Goal: Task Accomplishment & Management: Use online tool/utility

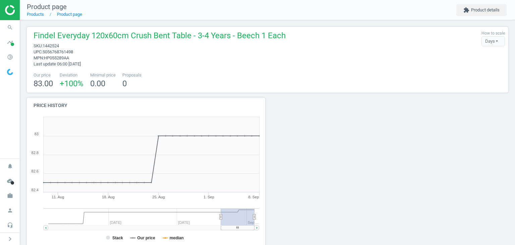
scroll to position [113, 486]
click at [497, 8] on button "extension Product details" at bounding box center [481, 10] width 50 height 12
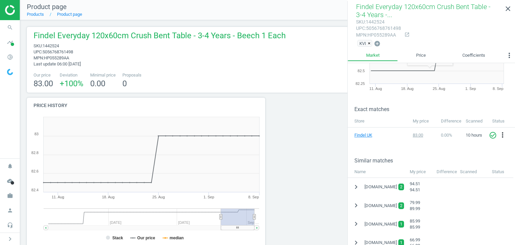
scroll to position [134, 0]
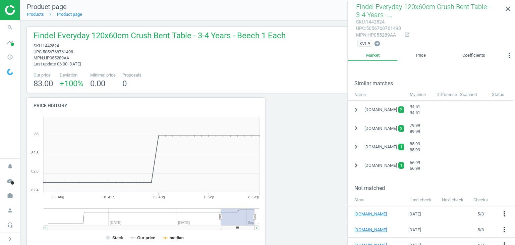
click at [355, 165] on icon "chevron_right" at bounding box center [356, 165] width 8 height 8
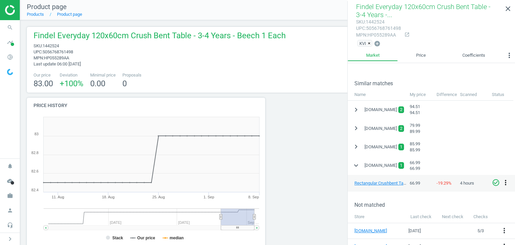
click at [505, 181] on icon "more_vert" at bounding box center [505, 182] width 8 height 8
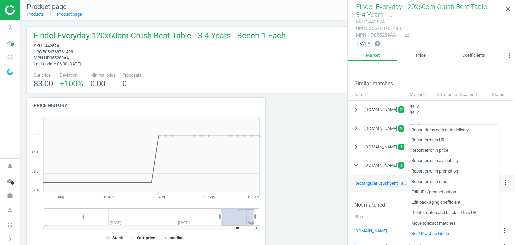
click at [431, 192] on link "Edit URL/product option" at bounding box center [453, 192] width 92 height 10
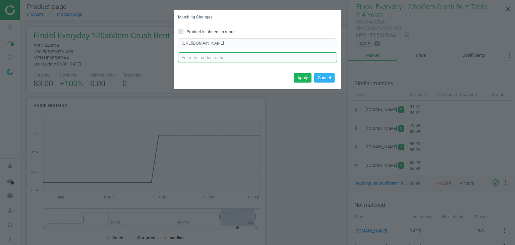
click at [209, 58] on input "text" at bounding box center [257, 57] width 159 height 10
paste input "460mm(H) - 3-4 years"
paste input "Beech"
paste input "Light Speckled Grey"
type input "460mm(H) - 3-4 years,Beech,Light Speckled Grey"
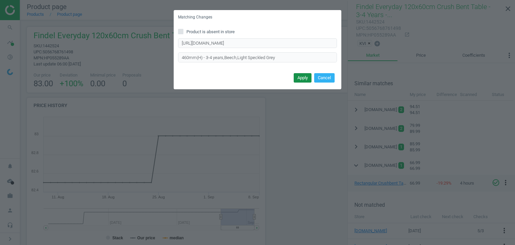
click at [307, 74] on button "Apply" at bounding box center [302, 77] width 18 height 9
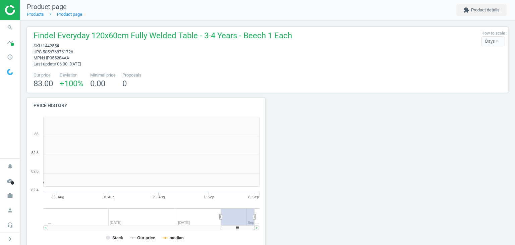
scroll to position [144, 246]
click at [494, 6] on button "extension Product details" at bounding box center [481, 10] width 50 height 12
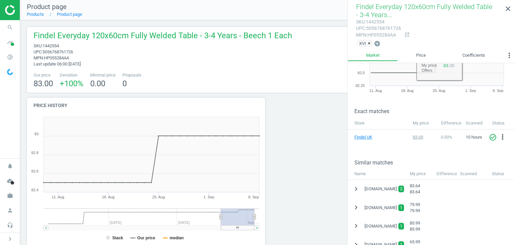
scroll to position [134, 0]
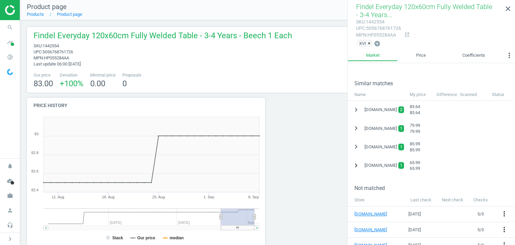
click at [352, 164] on icon "chevron_right" at bounding box center [356, 165] width 8 height 8
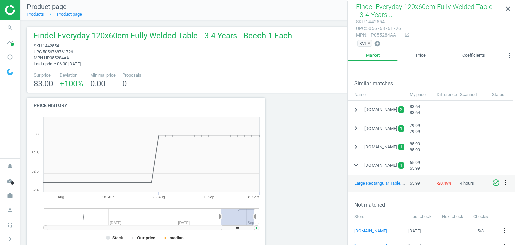
click at [503, 184] on icon "more_vert" at bounding box center [505, 182] width 8 height 8
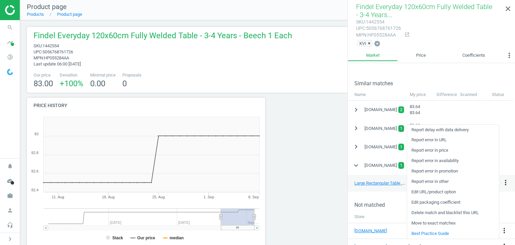
click at [422, 191] on link "Edit URL/product option" at bounding box center [453, 192] width 92 height 10
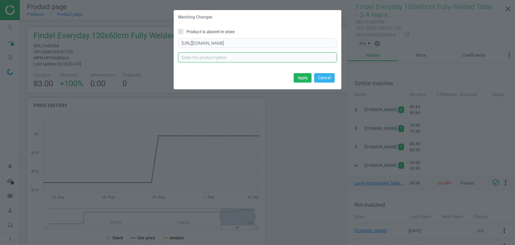
click at [219, 55] on input "text" at bounding box center [257, 57] width 159 height 10
paste input "460mm(H) - 3-4 years"
type input "460mm(H) - 3-4 years,Beech,Light Speckled Grey"
click at [295, 81] on button "Apply" at bounding box center [302, 77] width 18 height 9
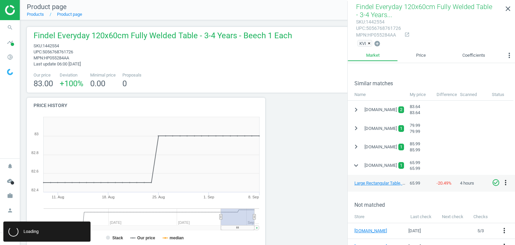
click at [303, 148] on div at bounding box center [328, 174] width 122 height 155
